Goal: Task Accomplishment & Management: Use online tool/utility

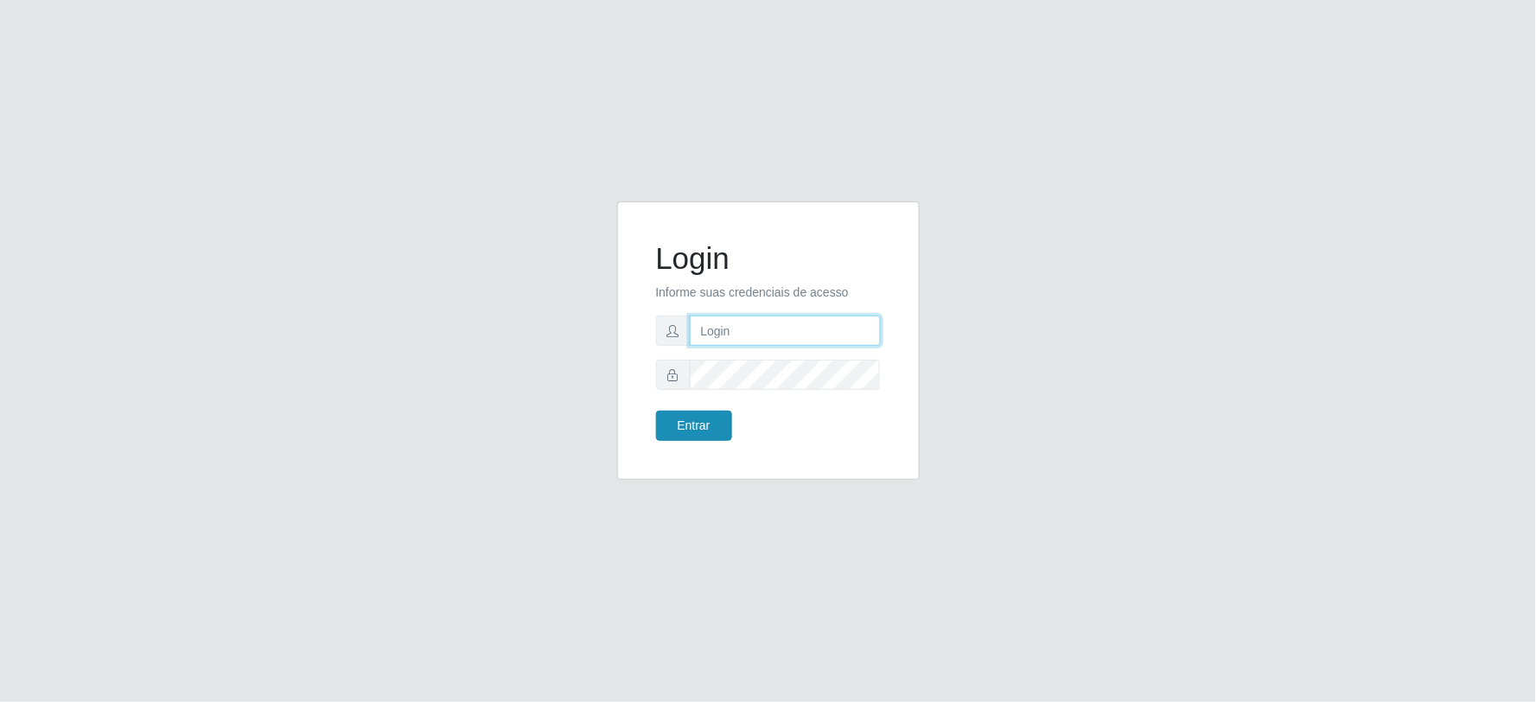
type input "[EMAIL_ADDRESS][DOMAIN_NAME]"
click at [704, 428] on button "Entrar" at bounding box center [694, 426] width 76 height 30
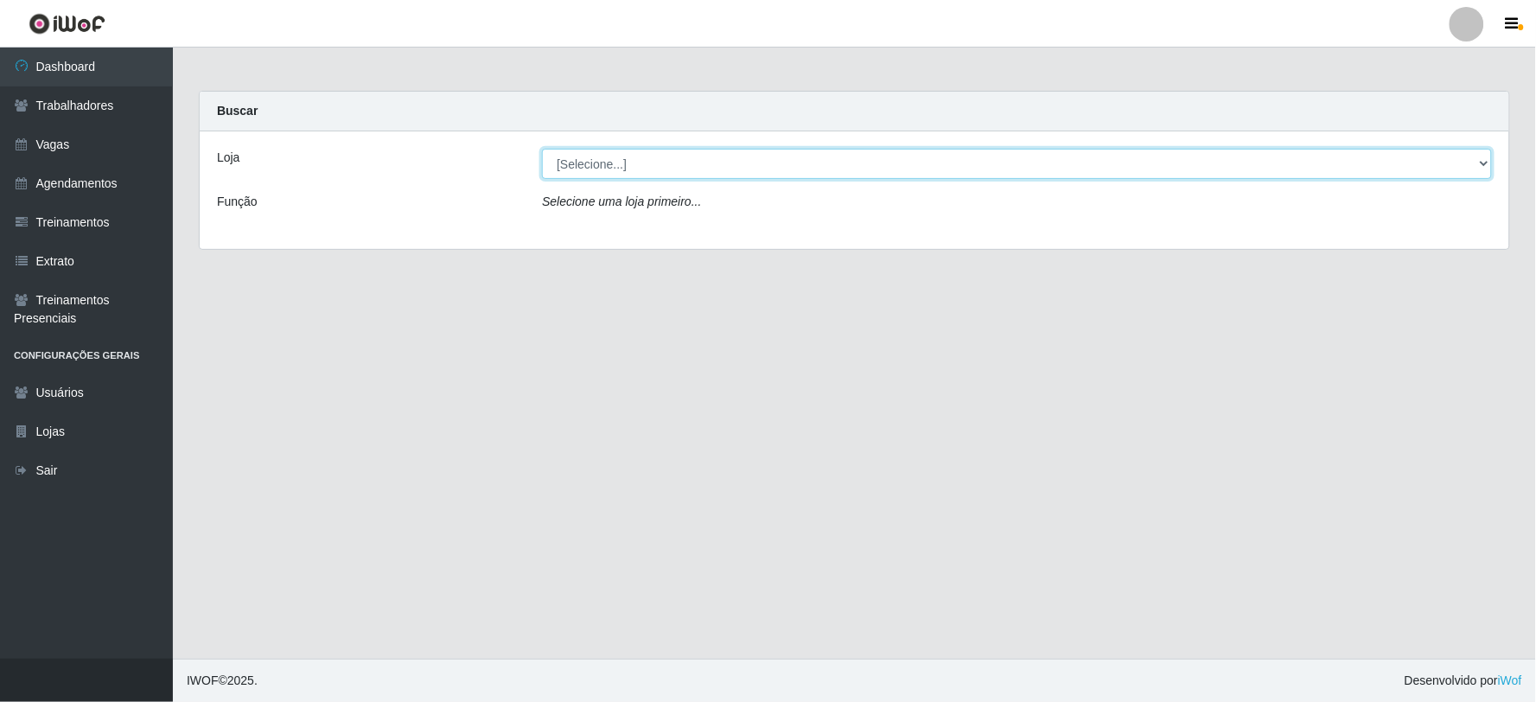
click at [676, 171] on select "[Selecione...] SuperFácil Atacado - Vale do Sol" at bounding box center [1017, 164] width 950 height 30
select select "502"
click at [542, 149] on select "[Selecione...] SuperFácil Atacado - Vale do Sol" at bounding box center [1017, 164] width 950 height 30
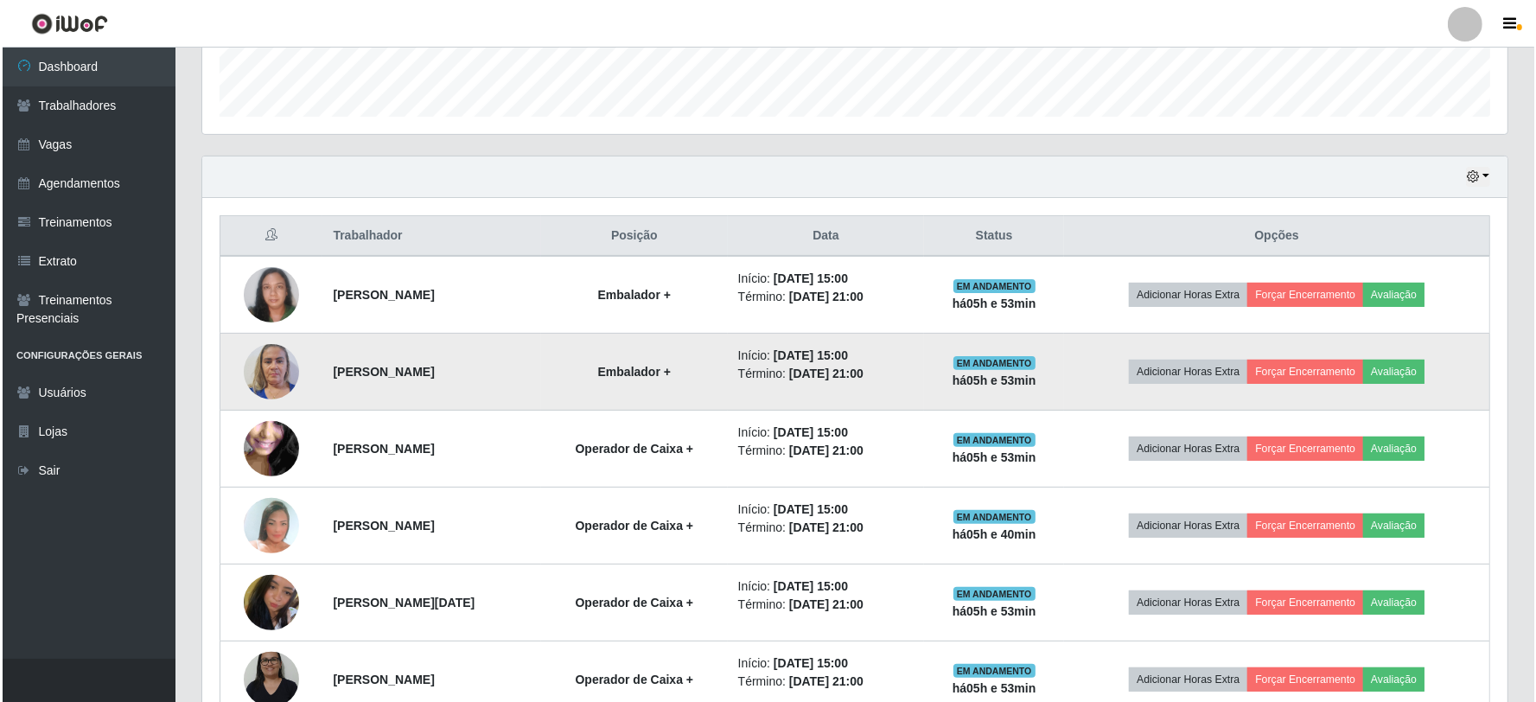
scroll to position [600, 0]
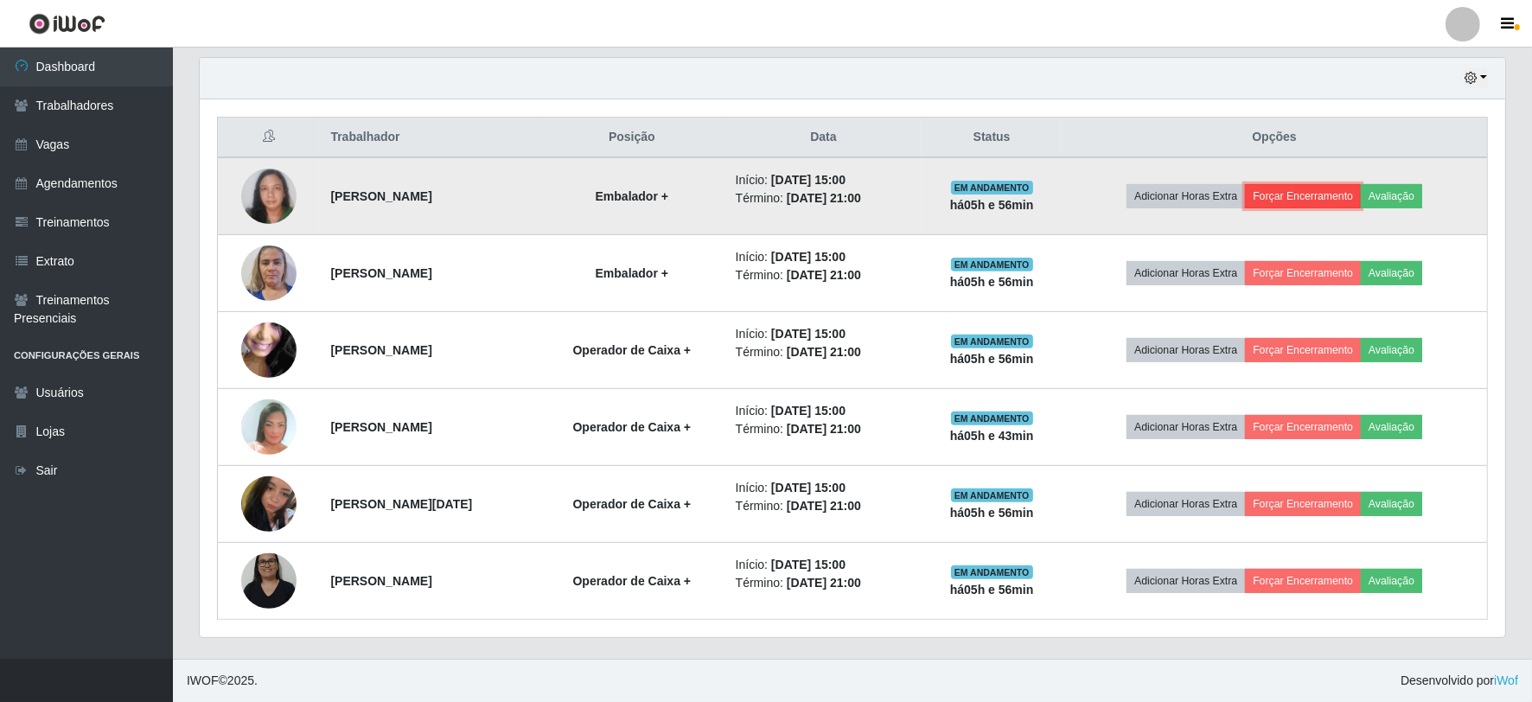
click at [1318, 203] on button "Forçar Encerramento" at bounding box center [1303, 196] width 116 height 24
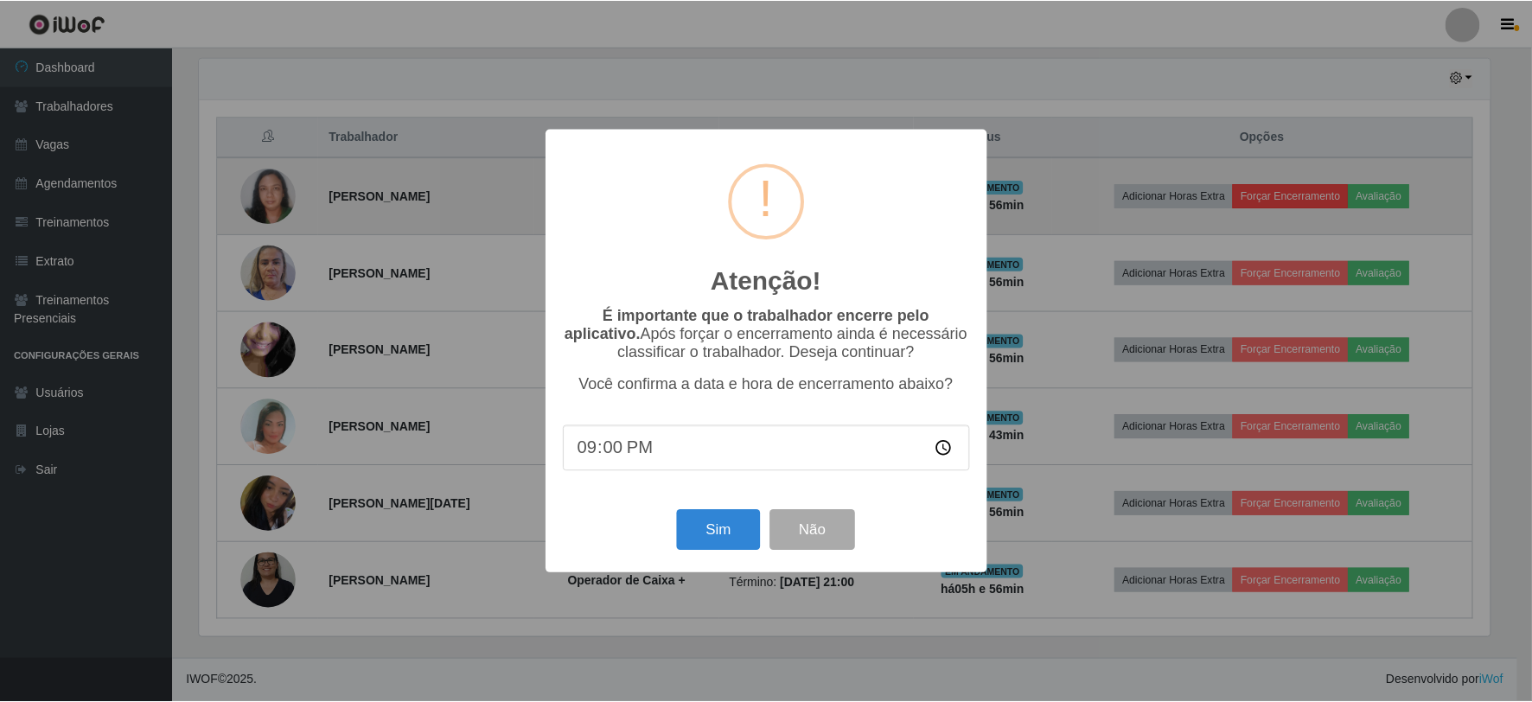
scroll to position [358, 1294]
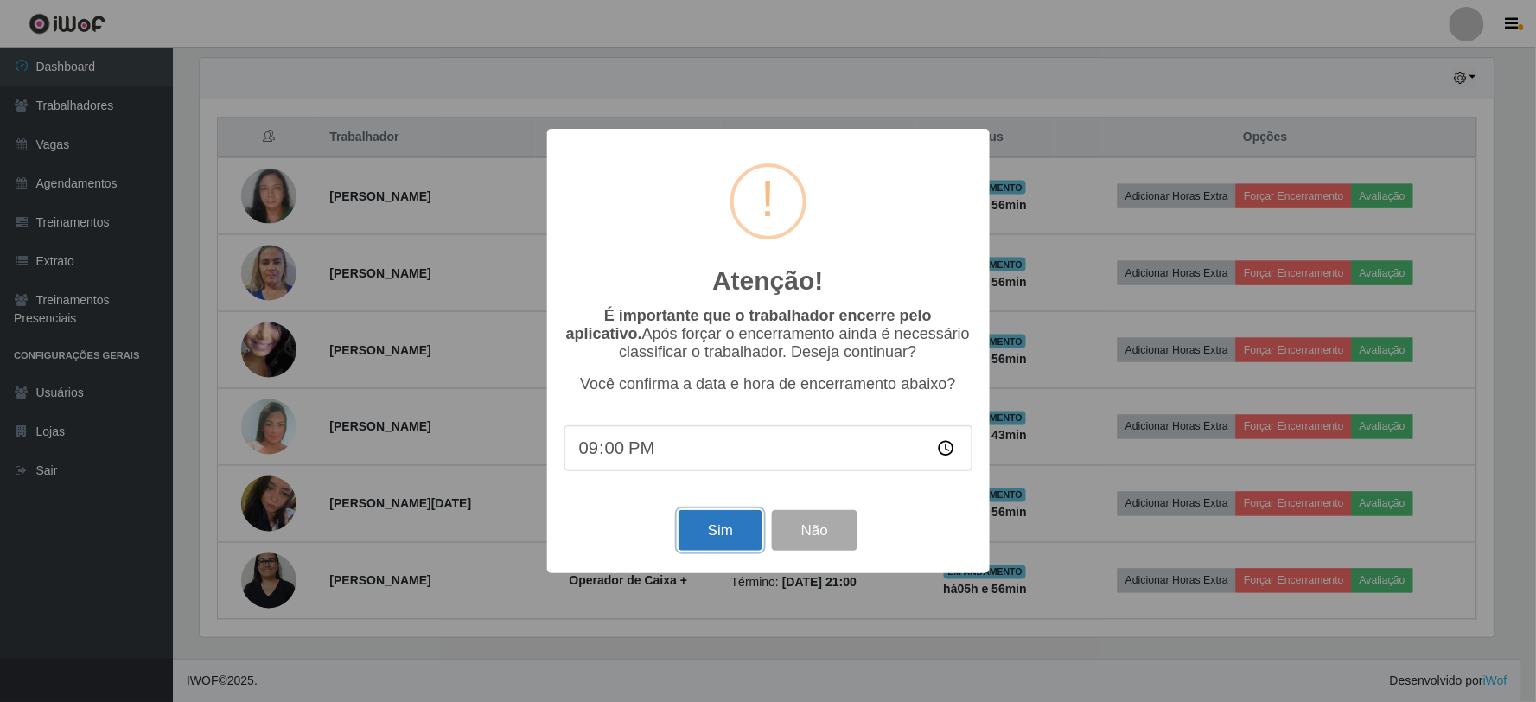
click at [729, 540] on button "Sim" at bounding box center [721, 530] width 84 height 41
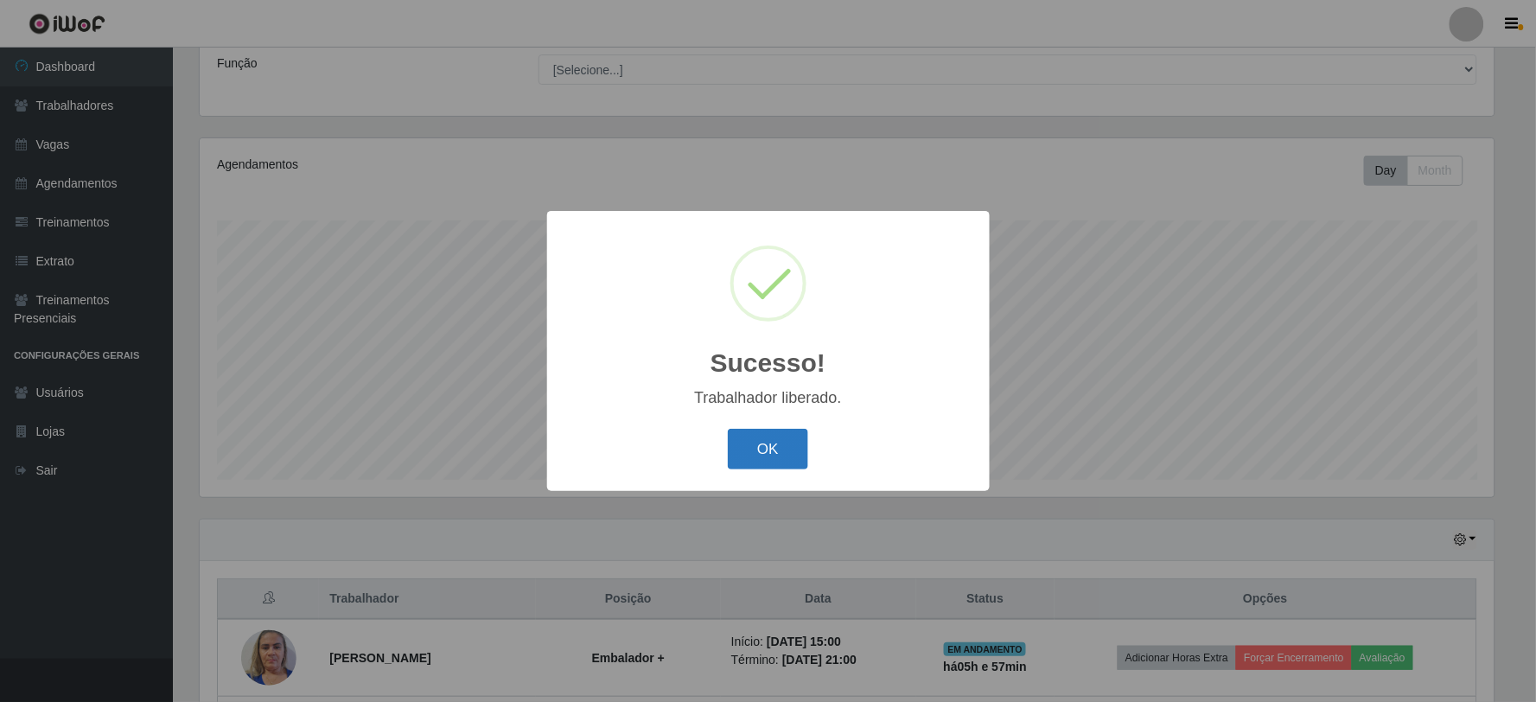
click at [801, 455] on button "OK" at bounding box center [768, 449] width 80 height 41
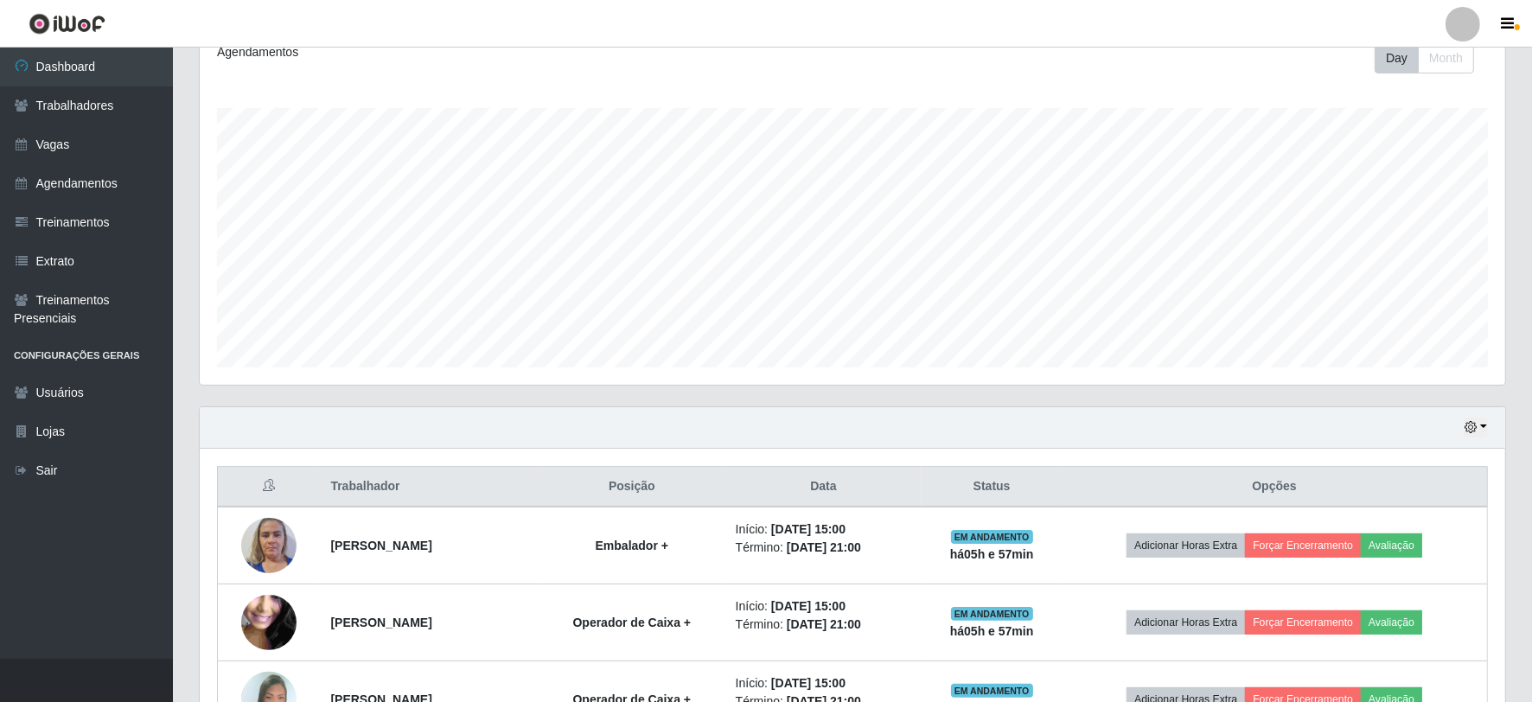
scroll to position [522, 0]
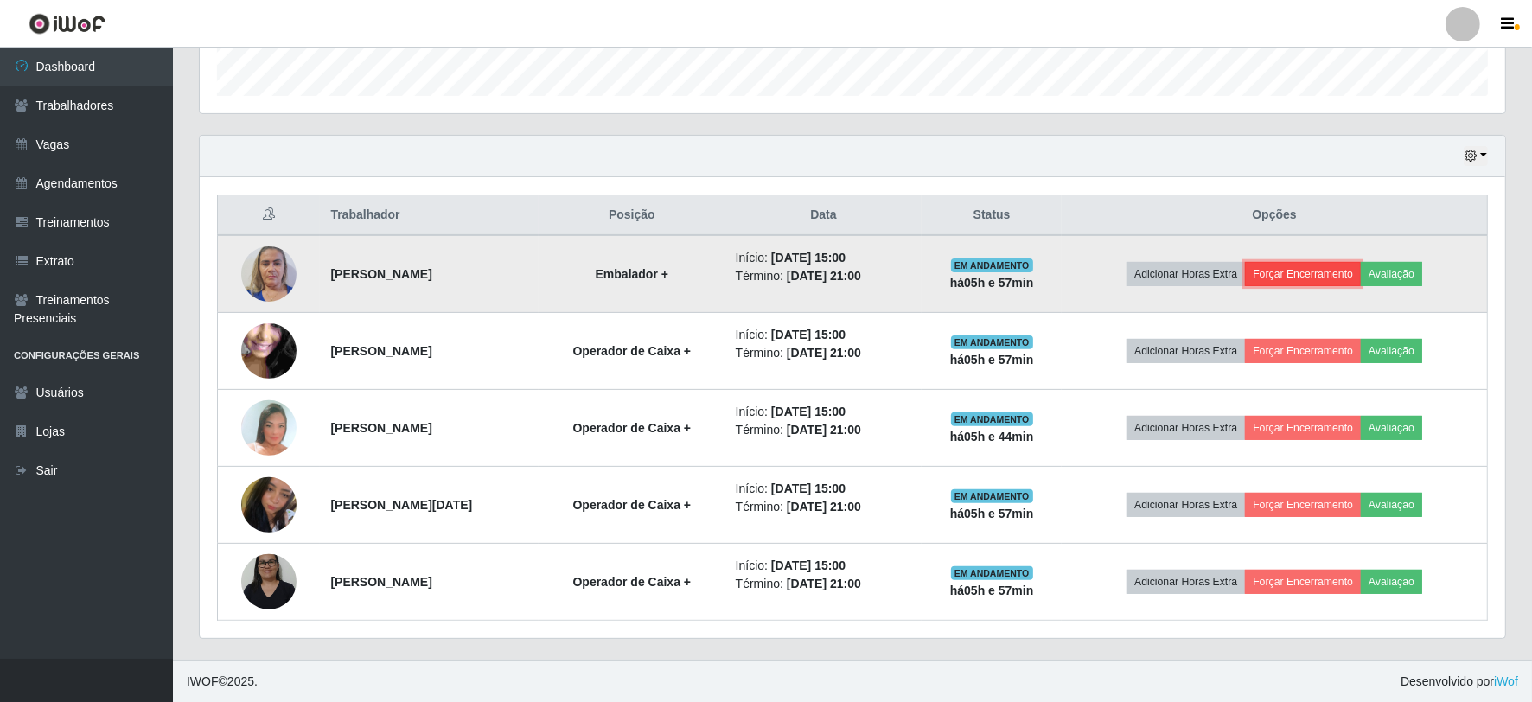
click at [1312, 282] on button "Forçar Encerramento" at bounding box center [1303, 274] width 116 height 24
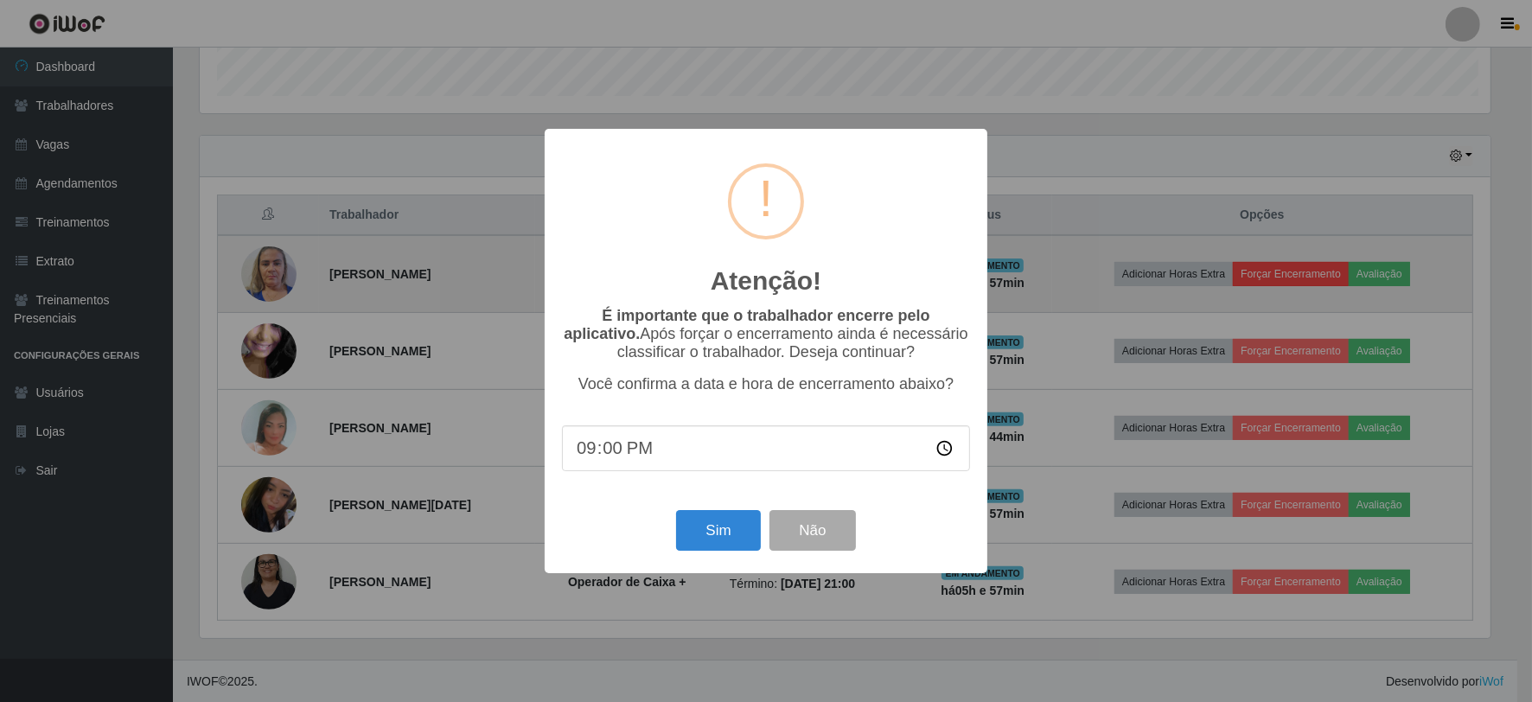
scroll to position [358, 1294]
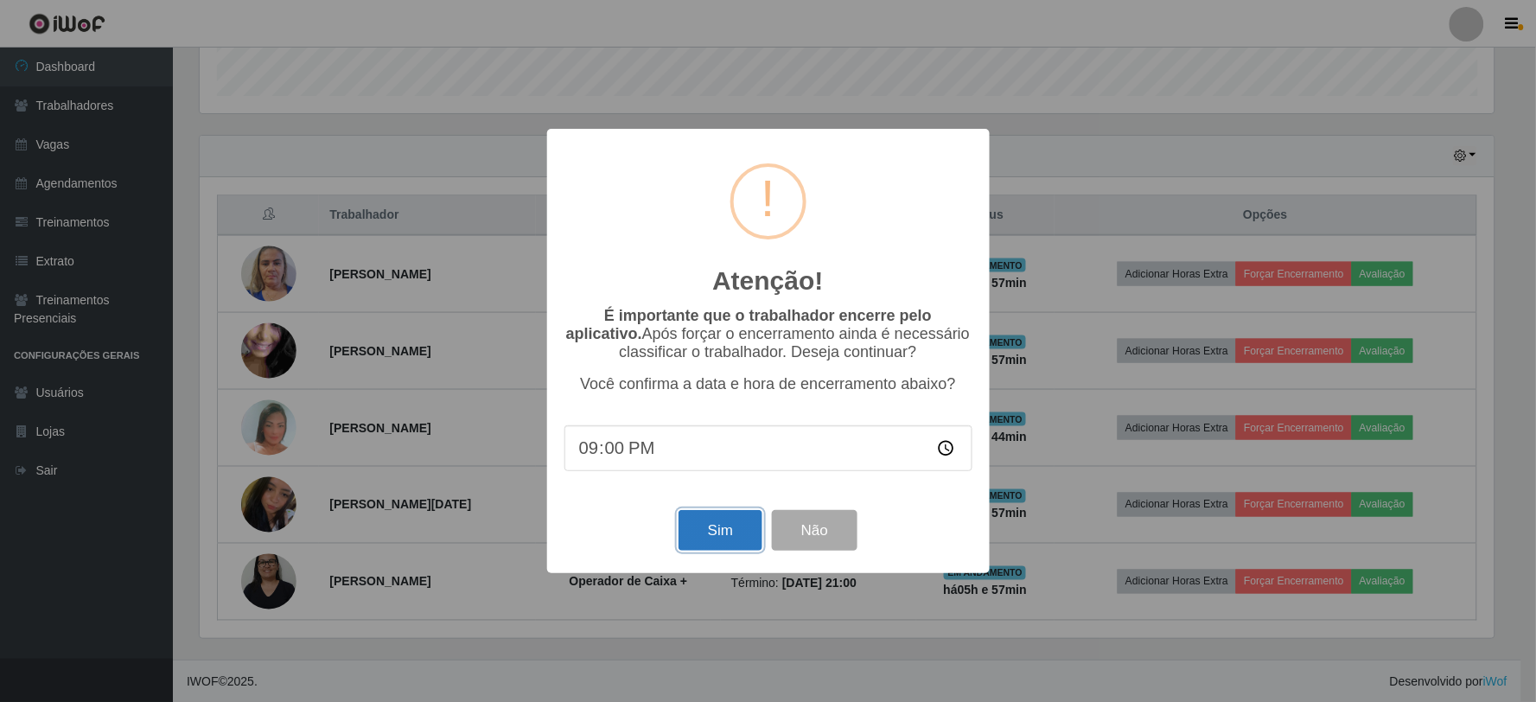
click at [735, 547] on button "Sim" at bounding box center [721, 530] width 84 height 41
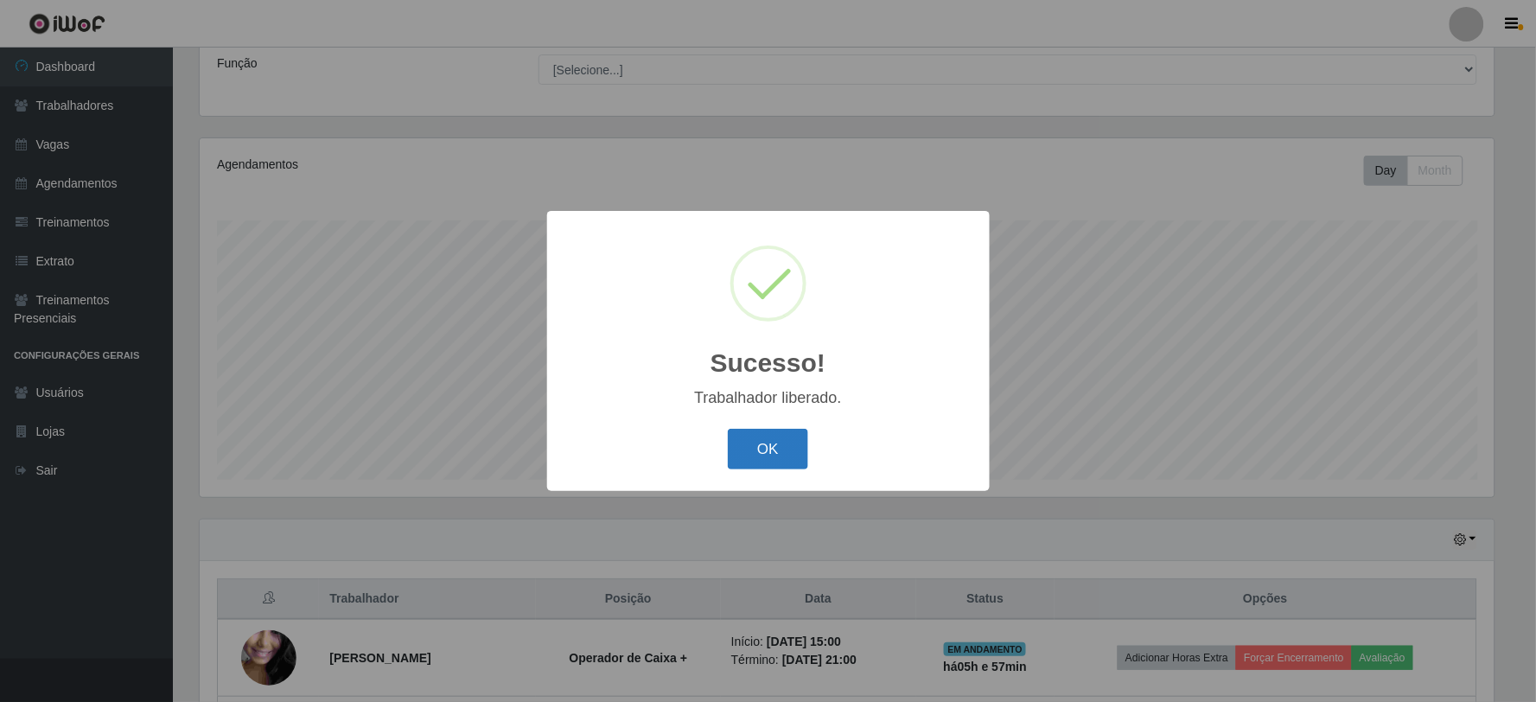
click at [747, 460] on button "OK" at bounding box center [768, 449] width 80 height 41
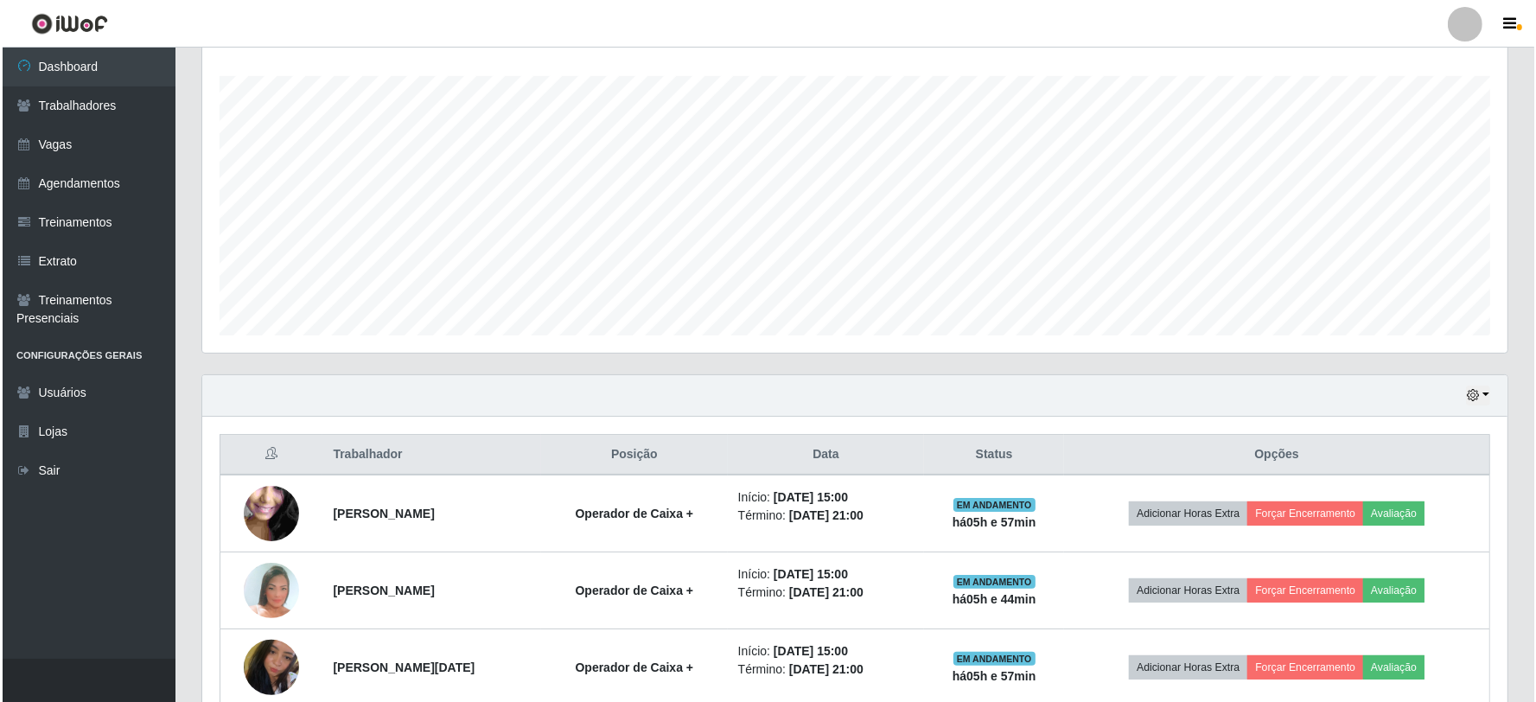
scroll to position [446, 0]
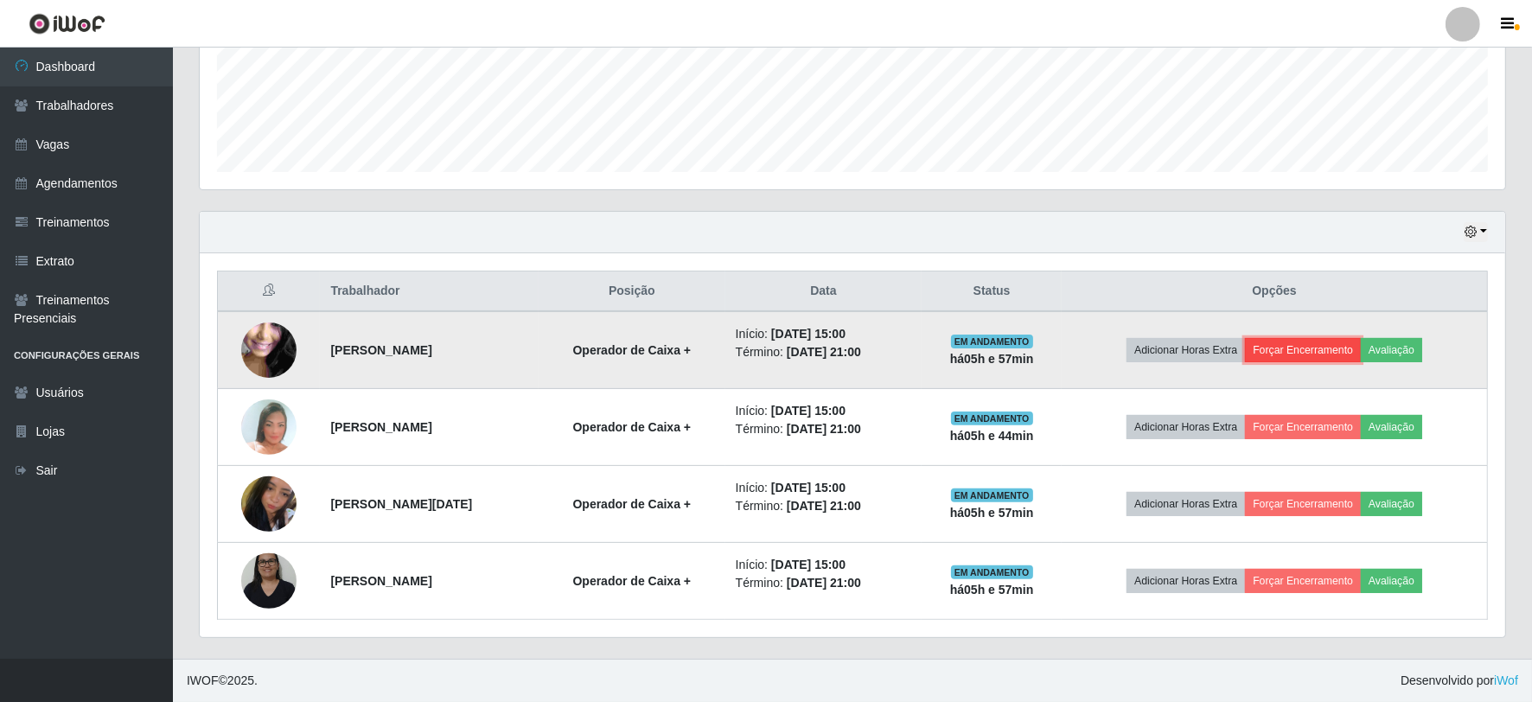
click at [1288, 357] on button "Forçar Encerramento" at bounding box center [1303, 350] width 116 height 24
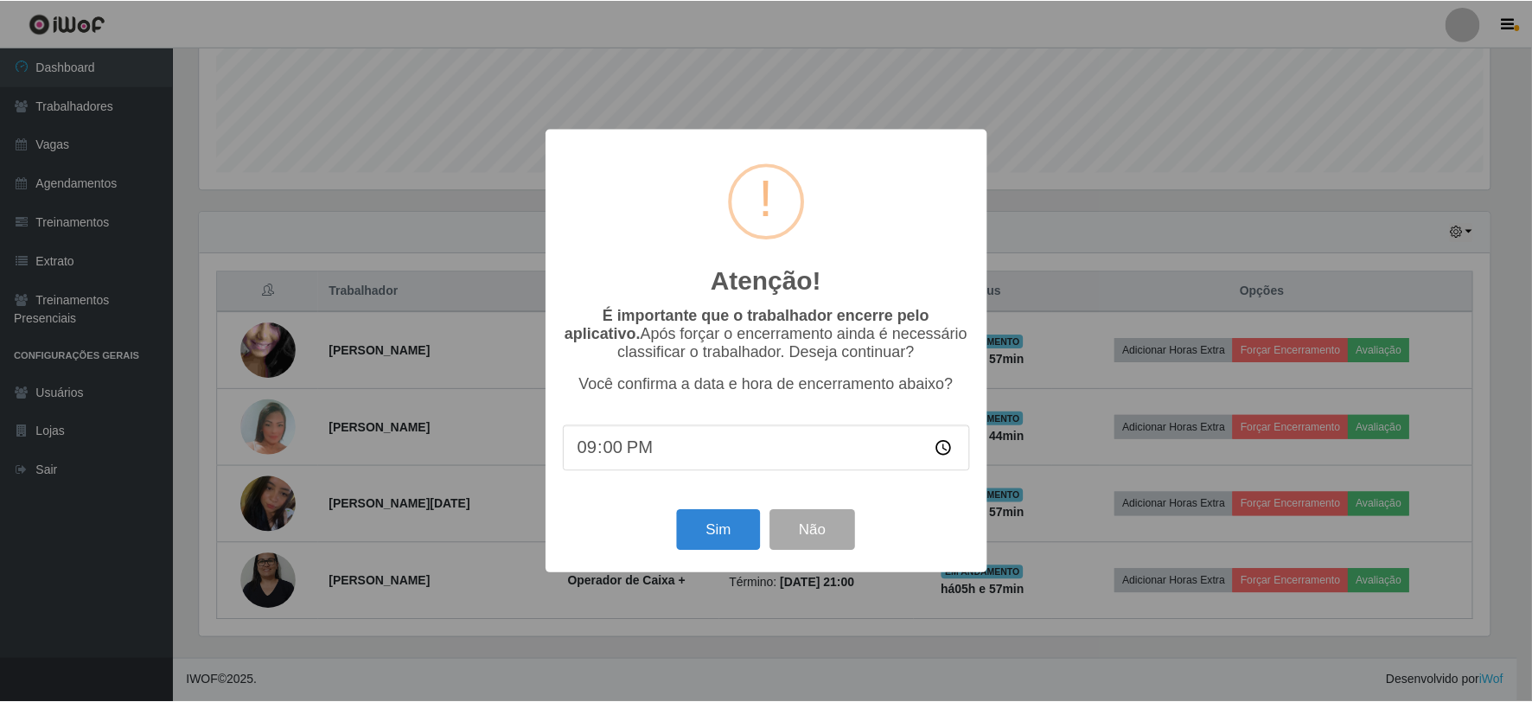
scroll to position [358, 1294]
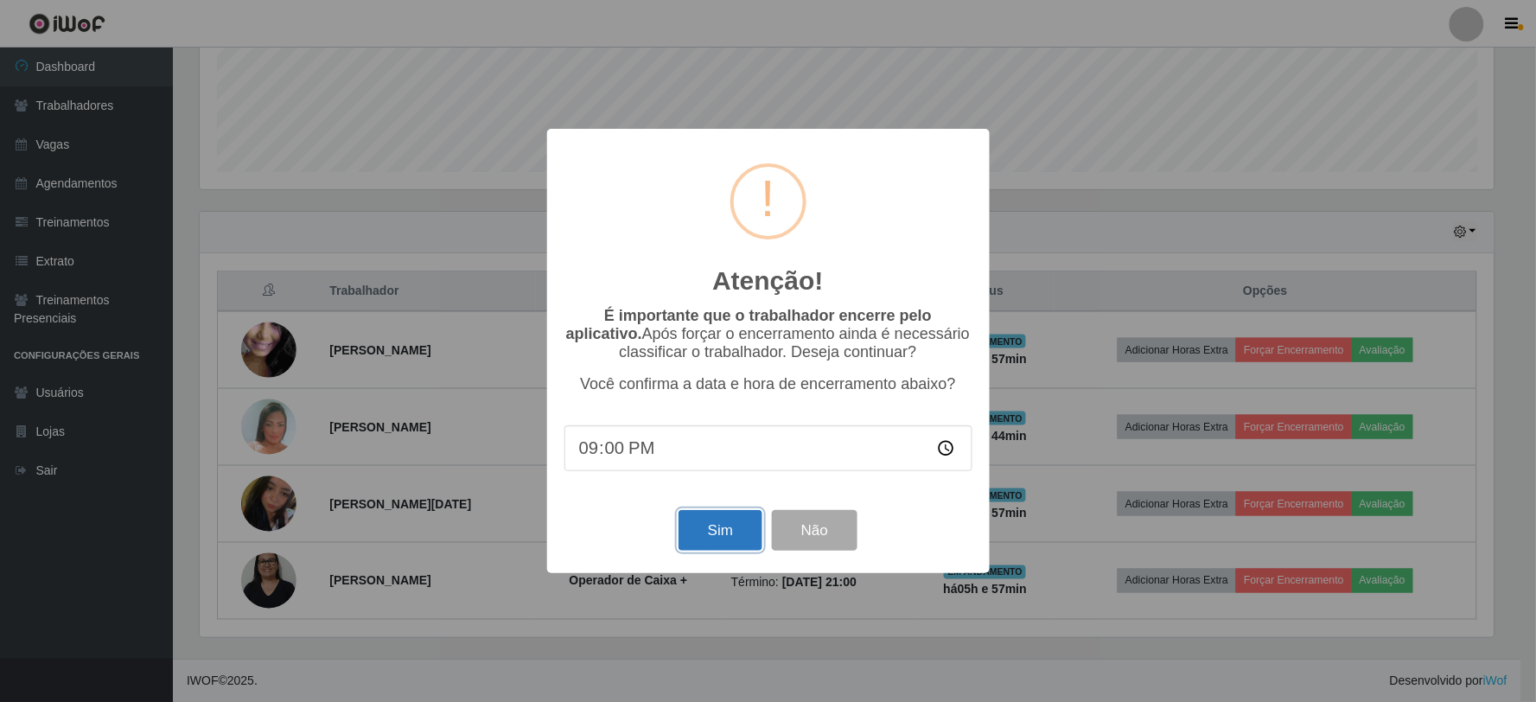
click at [718, 520] on button "Sim" at bounding box center [721, 530] width 84 height 41
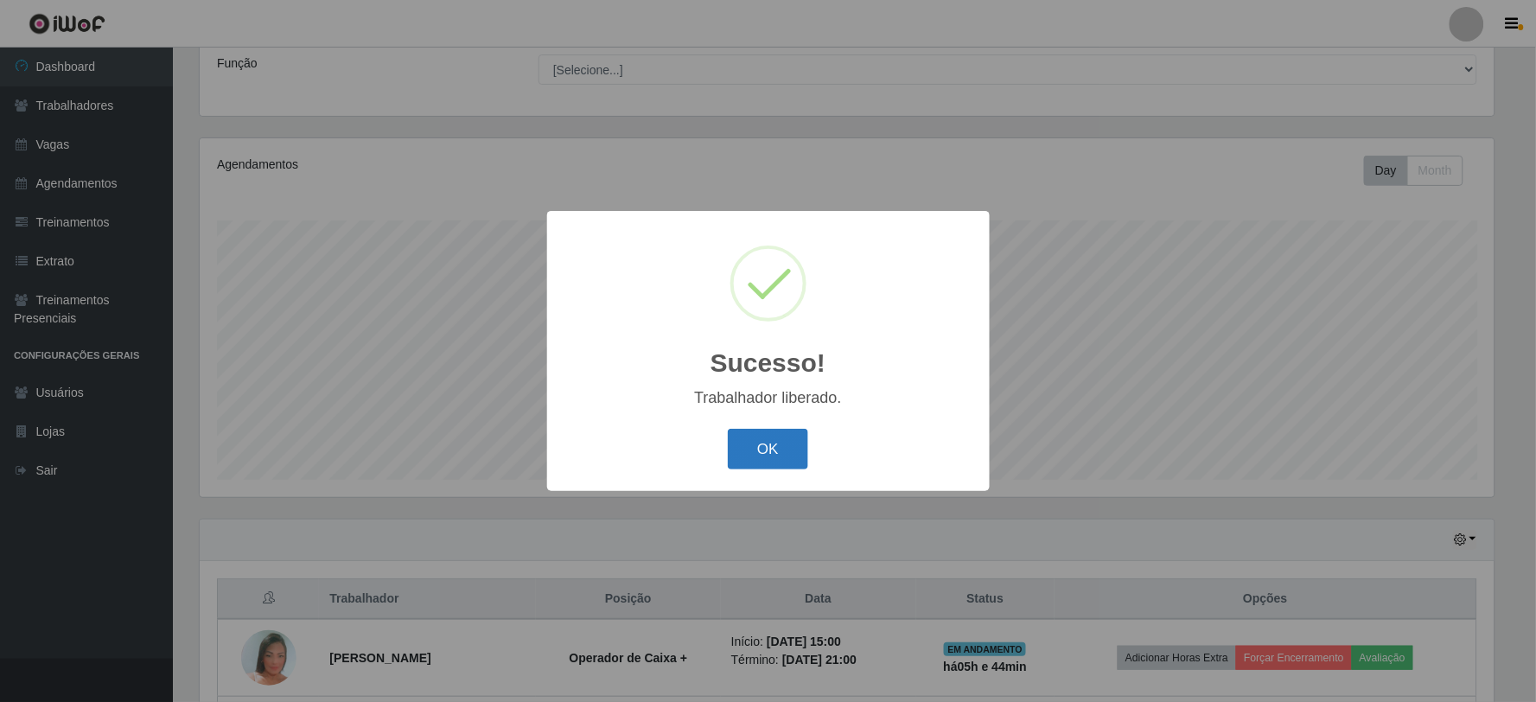
click at [737, 447] on button "OK" at bounding box center [768, 449] width 80 height 41
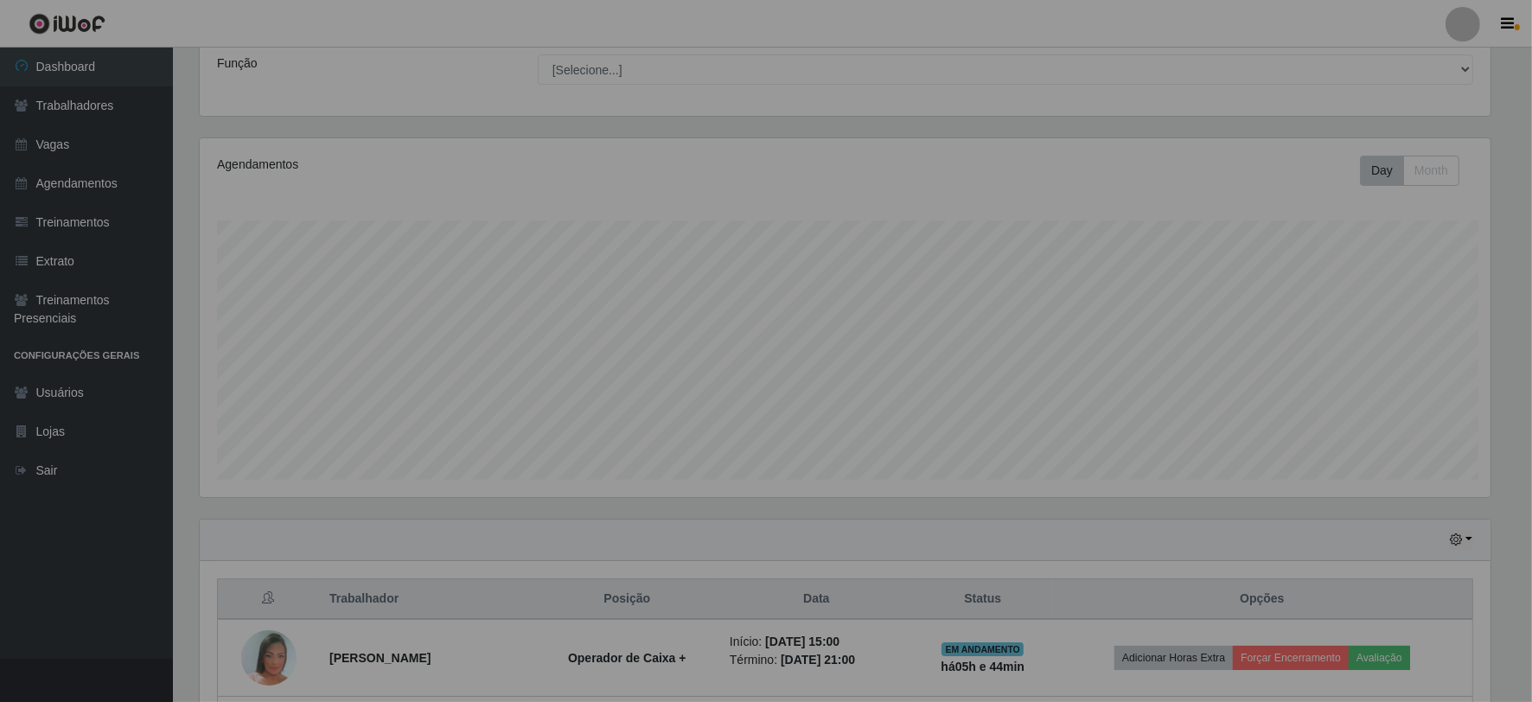
scroll to position [0, 0]
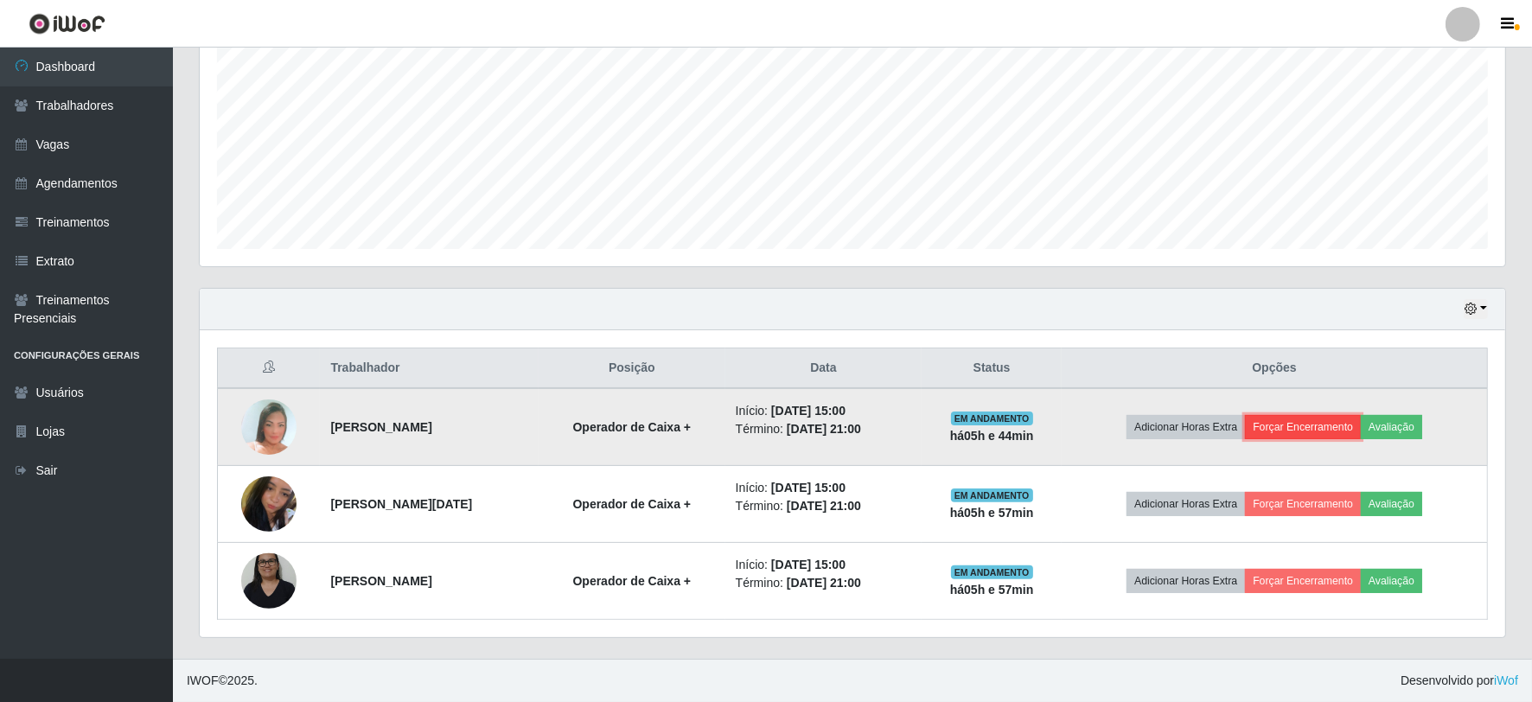
click at [1295, 422] on button "Forçar Encerramento" at bounding box center [1303, 427] width 116 height 24
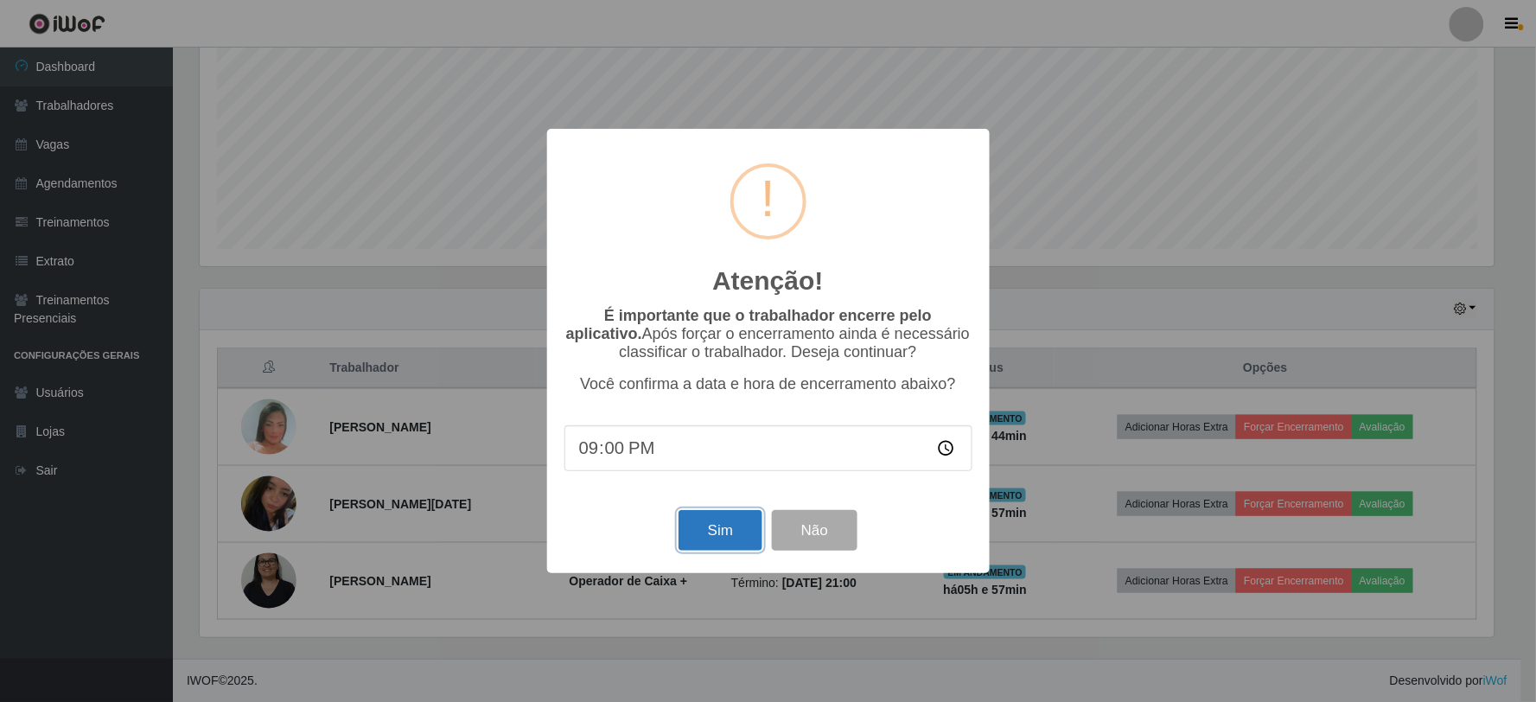
click at [701, 540] on button "Sim" at bounding box center [721, 530] width 84 height 41
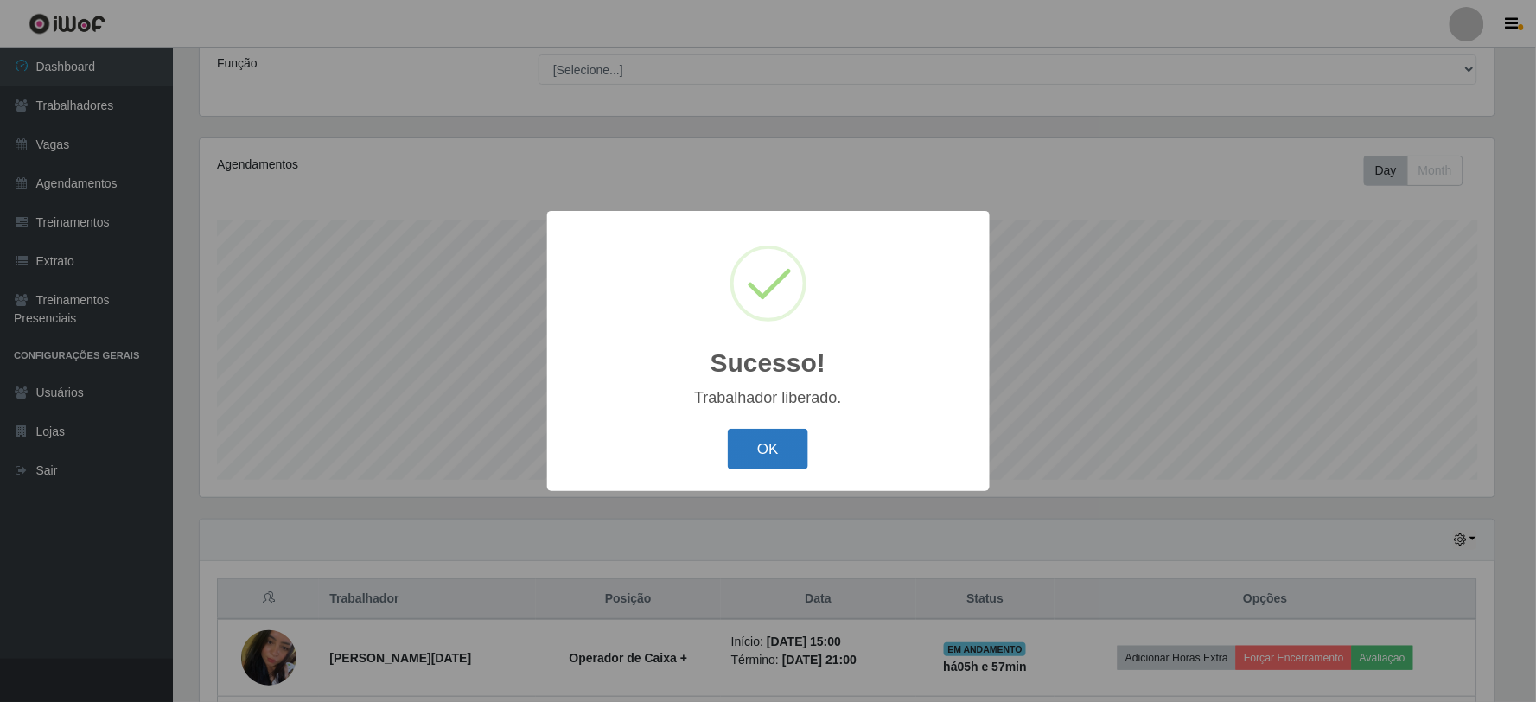
click at [776, 468] on button "OK" at bounding box center [768, 449] width 80 height 41
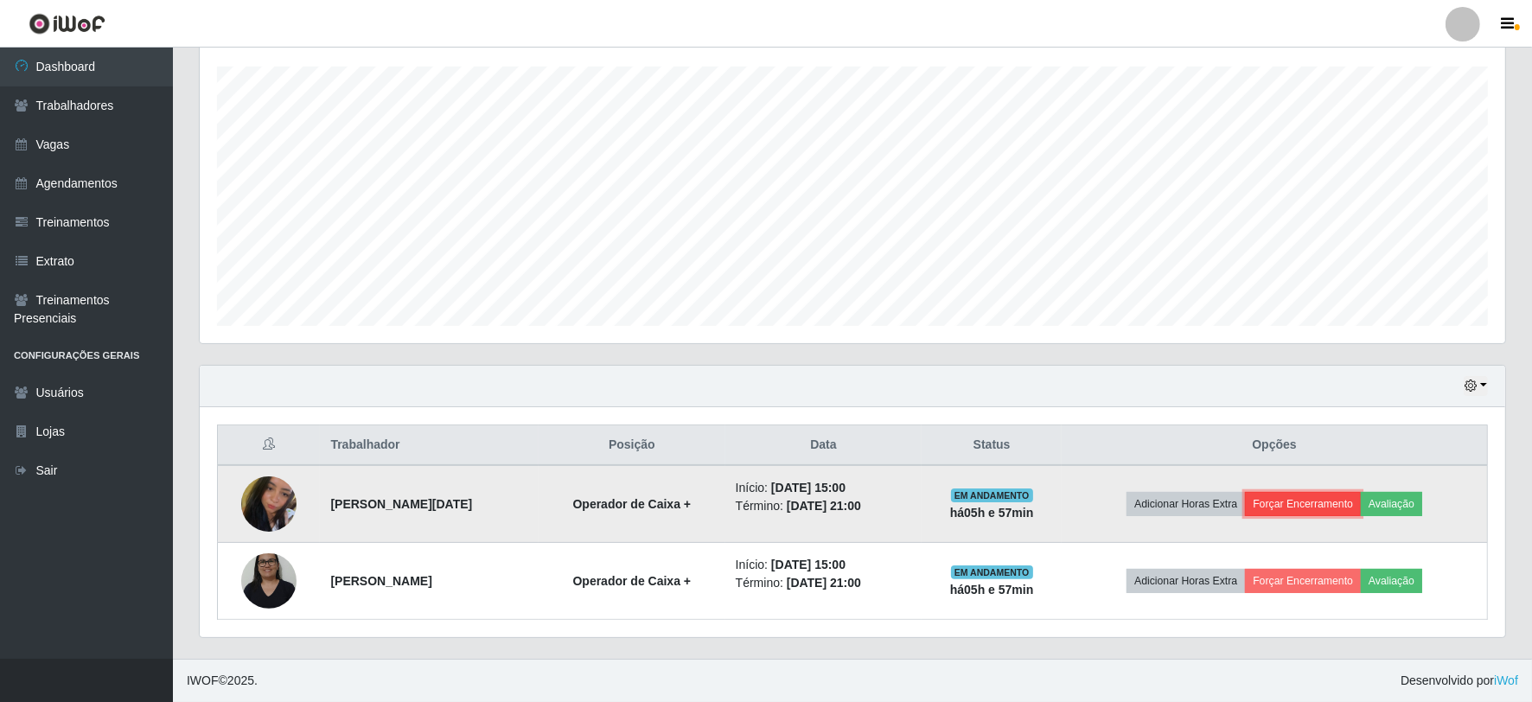
click at [1286, 510] on button "Forçar Encerramento" at bounding box center [1303, 504] width 116 height 24
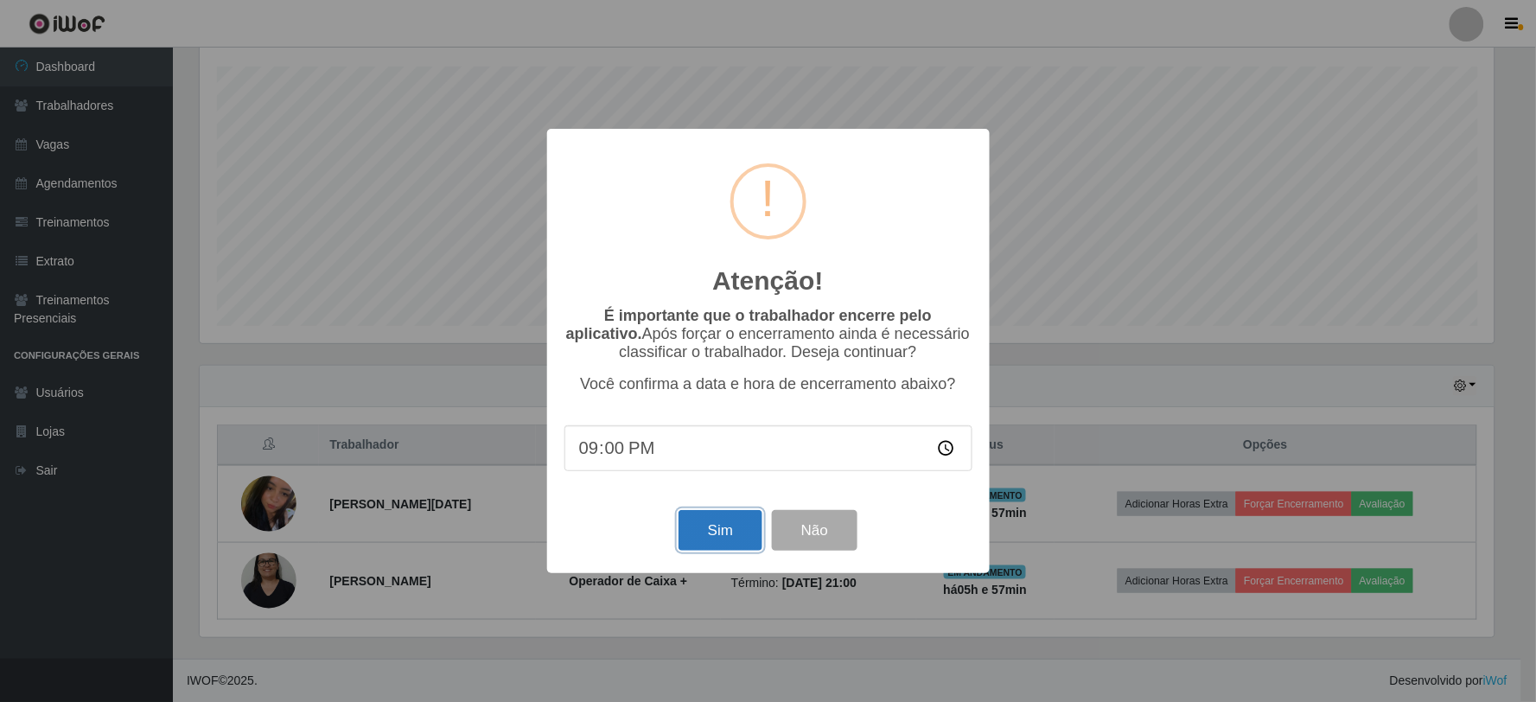
click at [728, 533] on button "Sim" at bounding box center [721, 530] width 84 height 41
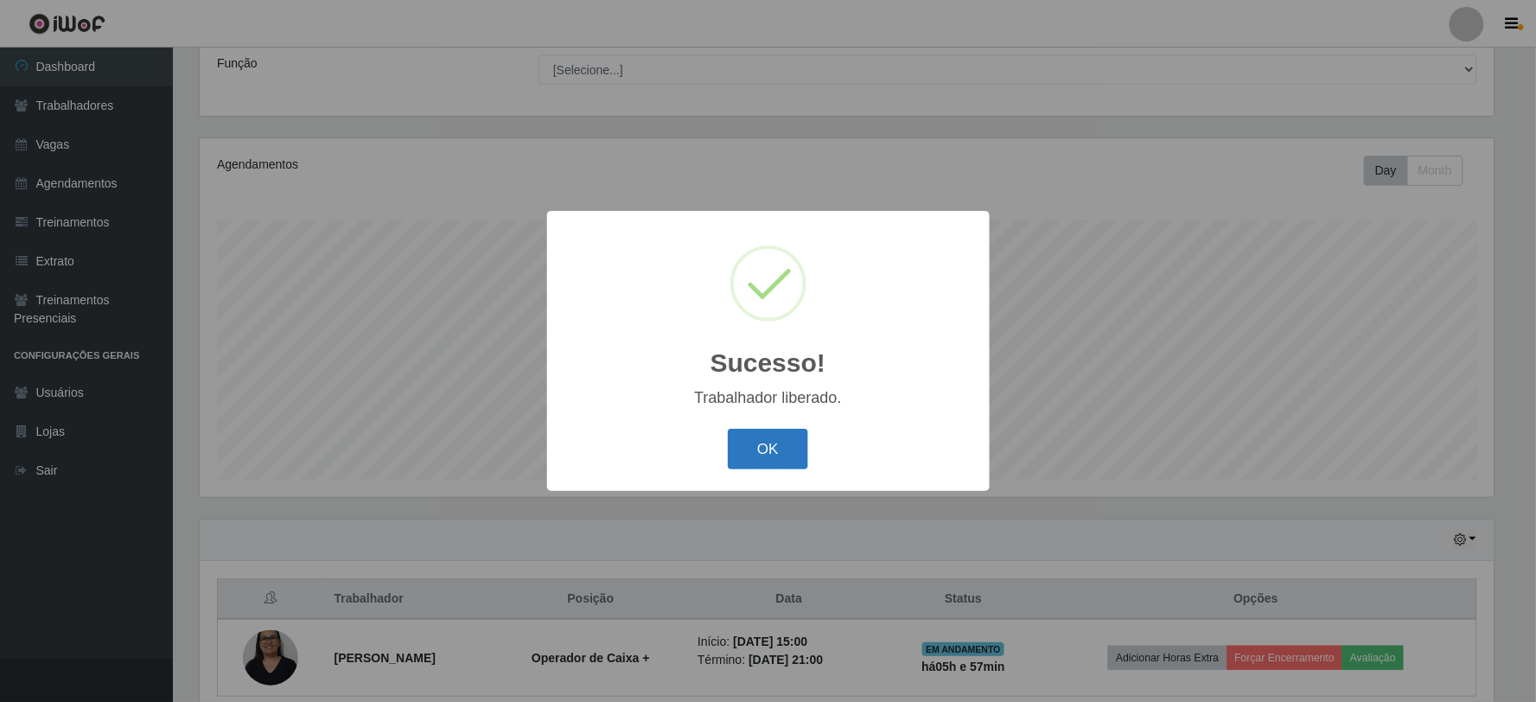
click at [768, 437] on button "OK" at bounding box center [768, 449] width 80 height 41
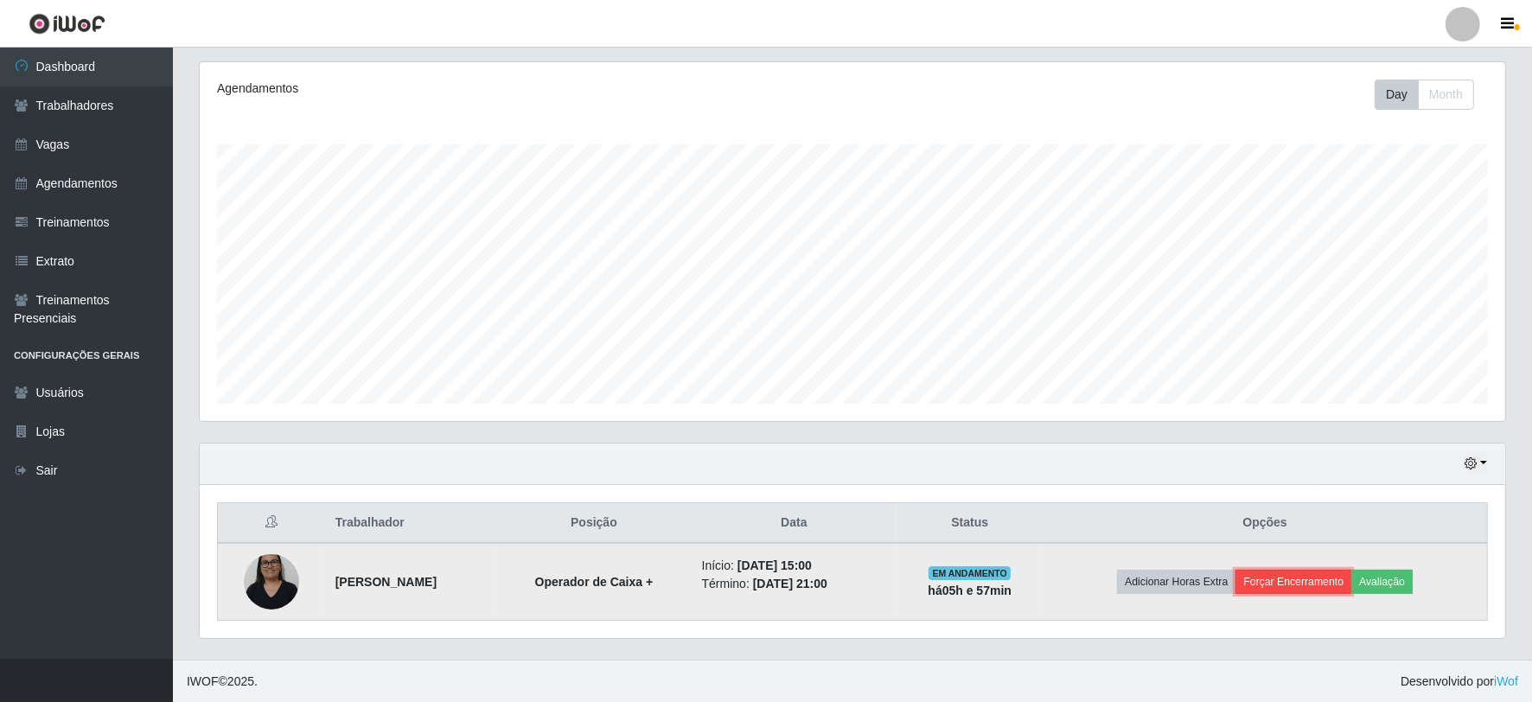
click at [1325, 589] on button "Forçar Encerramento" at bounding box center [1293, 582] width 116 height 24
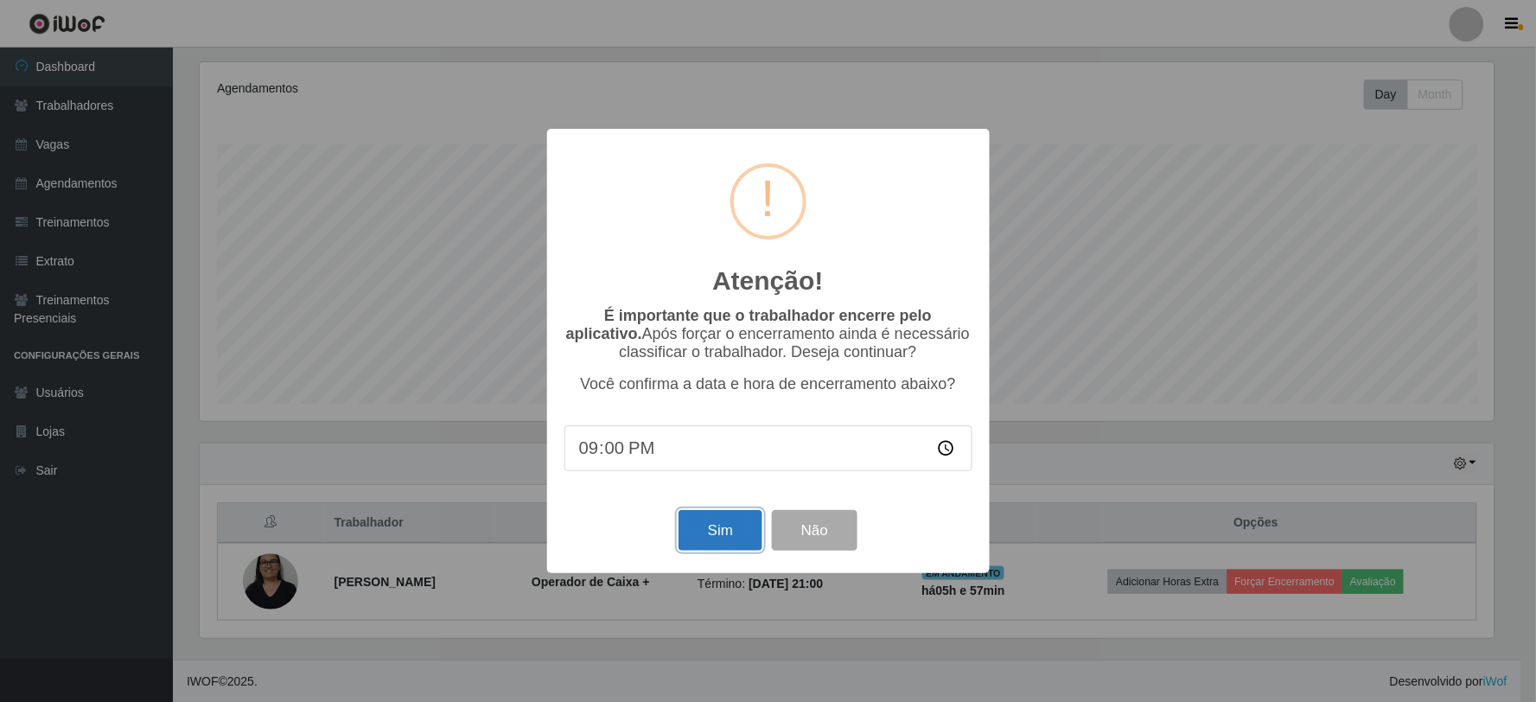
click at [727, 534] on button "Sim" at bounding box center [721, 530] width 84 height 41
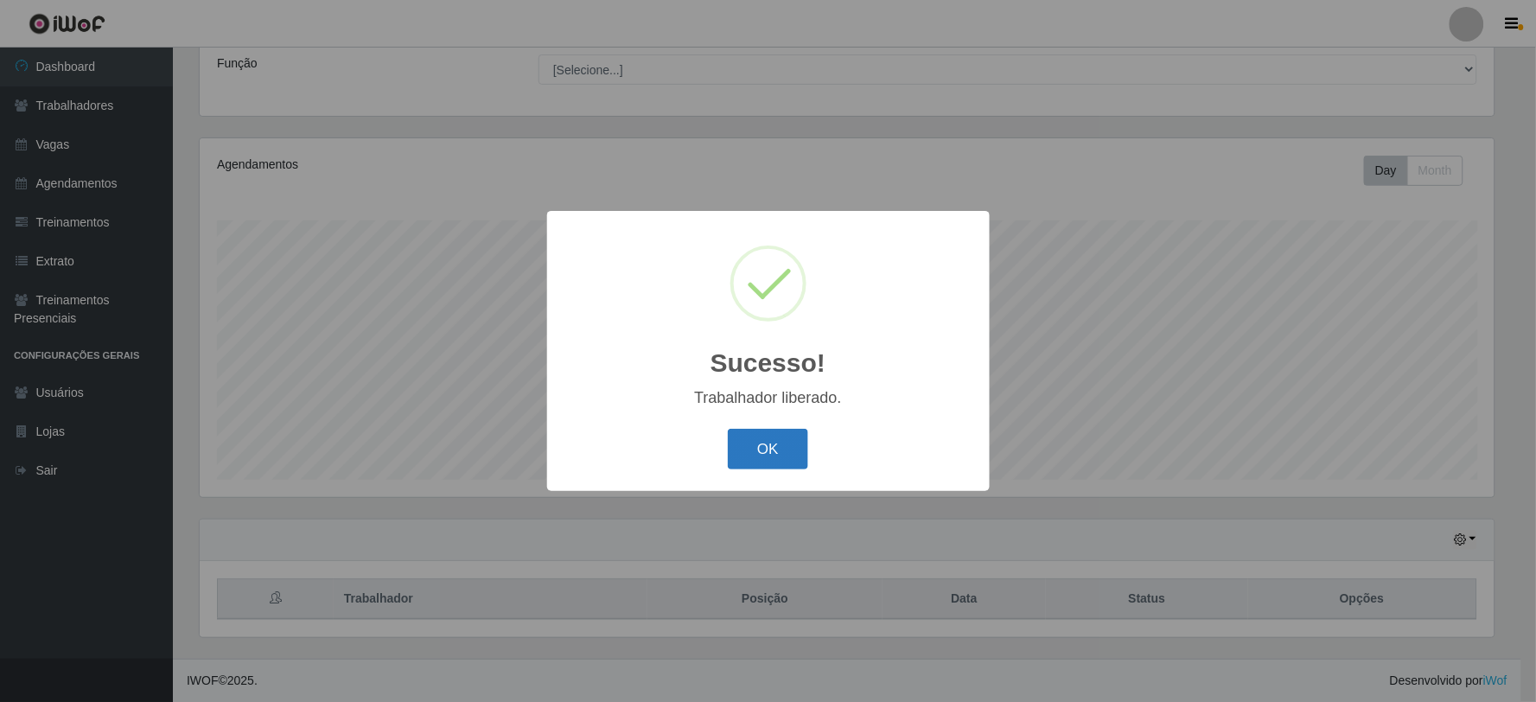
click at [782, 462] on button "OK" at bounding box center [768, 449] width 80 height 41
